Goal: Navigation & Orientation: Find specific page/section

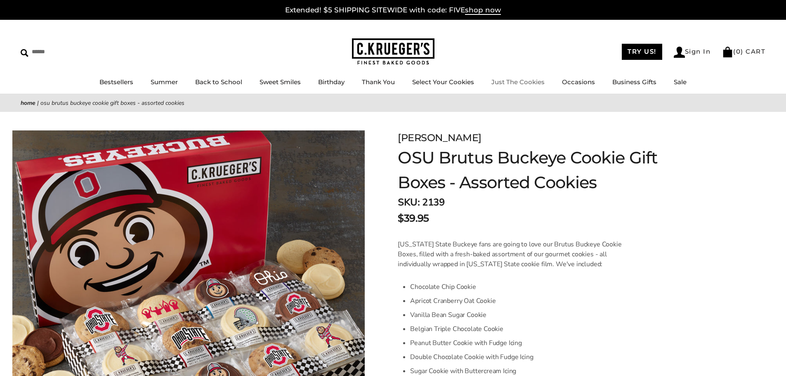
click at [509, 82] on link "Just The Cookies" at bounding box center [518, 82] width 53 height 8
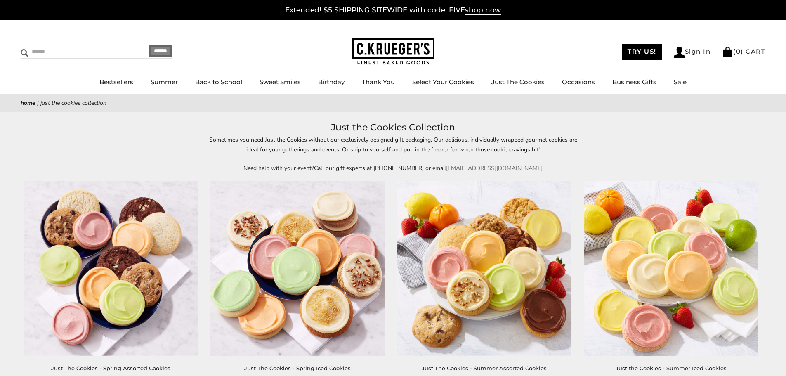
click at [51, 54] on input "Search" at bounding box center [70, 51] width 98 height 13
type input "**********"
click at [149, 45] on input "******" at bounding box center [160, 50] width 22 height 11
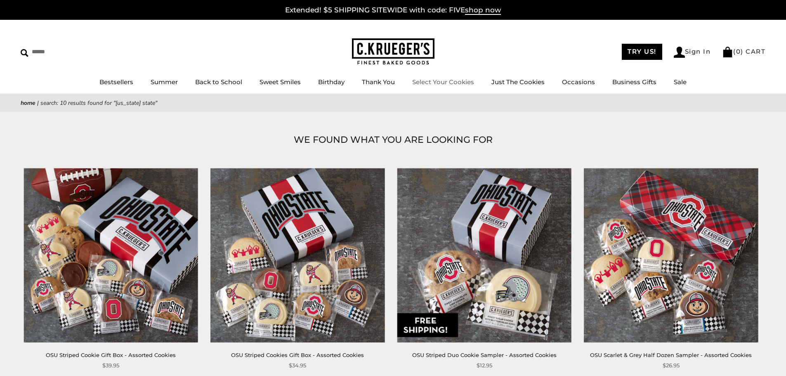
click at [455, 81] on link "Select Your Cookies" at bounding box center [443, 82] width 62 height 8
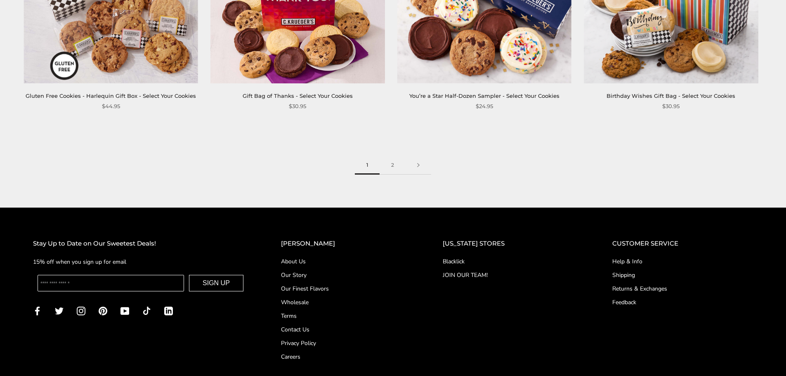
scroll to position [1403, 0]
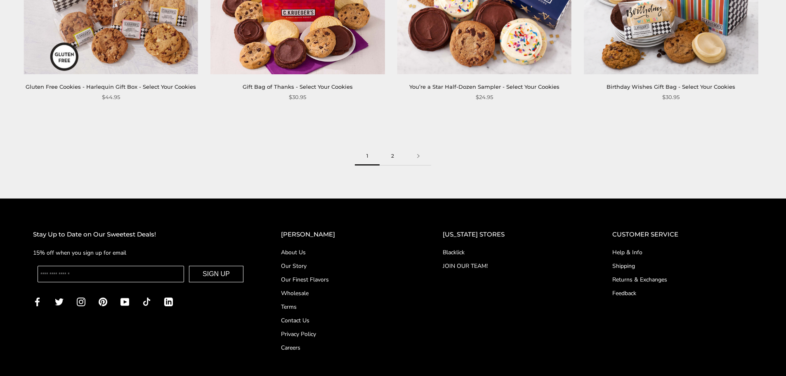
click at [392, 155] on link "2" at bounding box center [393, 156] width 26 height 19
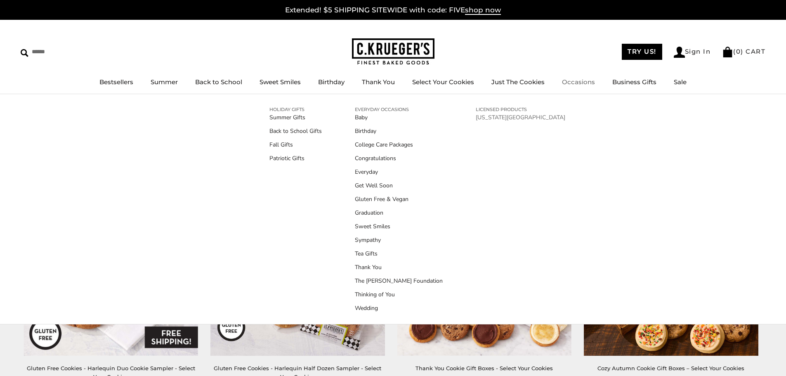
click at [490, 116] on link "[US_STATE][GEOGRAPHIC_DATA]" at bounding box center [521, 117] width 90 height 9
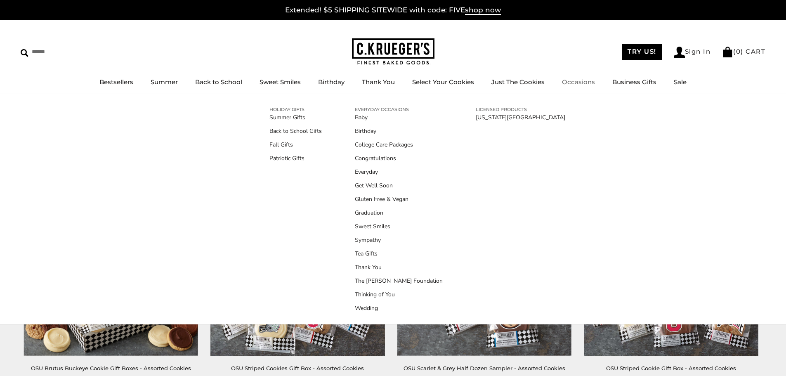
click at [572, 83] on link "Occasions" at bounding box center [578, 82] width 33 height 8
click at [374, 308] on link "Wedding" at bounding box center [399, 308] width 88 height 9
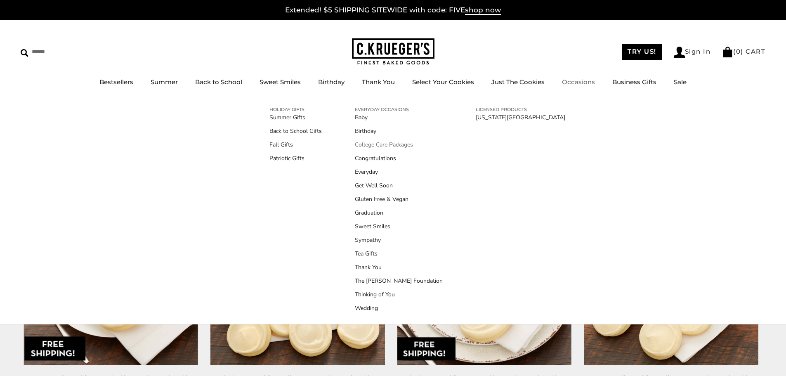
click at [397, 145] on link "College Care Packages" at bounding box center [399, 144] width 88 height 9
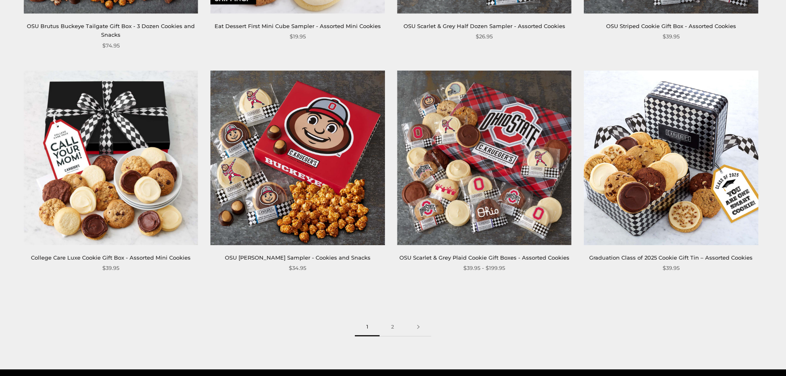
scroll to position [1280, 0]
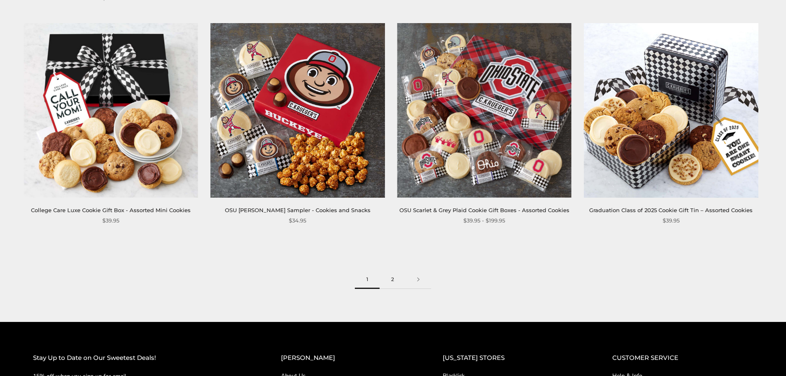
click at [392, 277] on link "2" at bounding box center [393, 279] width 26 height 19
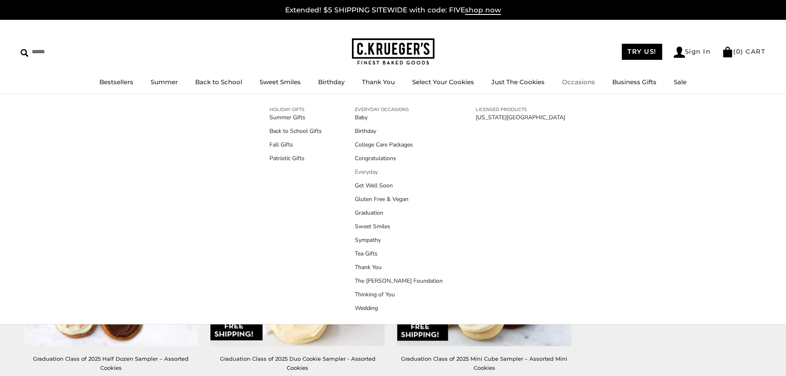
click at [370, 171] on link "Everyday" at bounding box center [399, 172] width 88 height 9
